Goal: Information Seeking & Learning: Find specific page/section

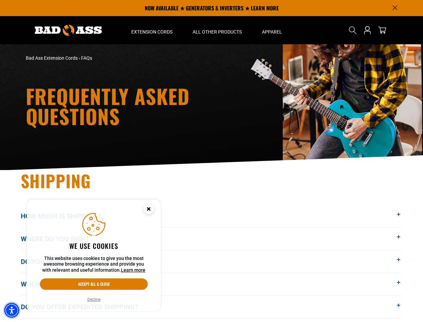
click at [12, 310] on img "Accessibility Menu" at bounding box center [11, 309] width 15 height 15
